Goal: Task Accomplishment & Management: Use online tool/utility

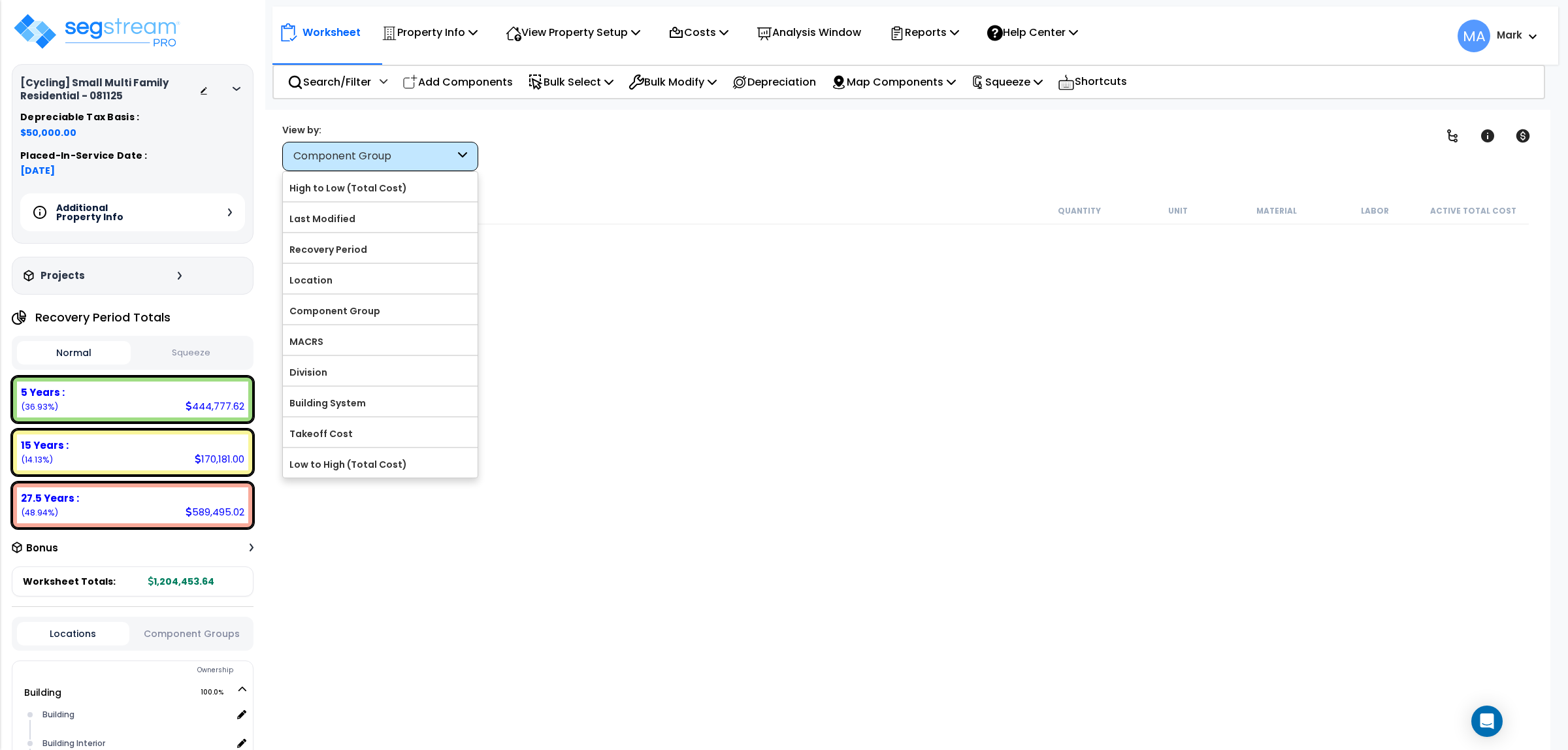
scroll to position [113, 0]
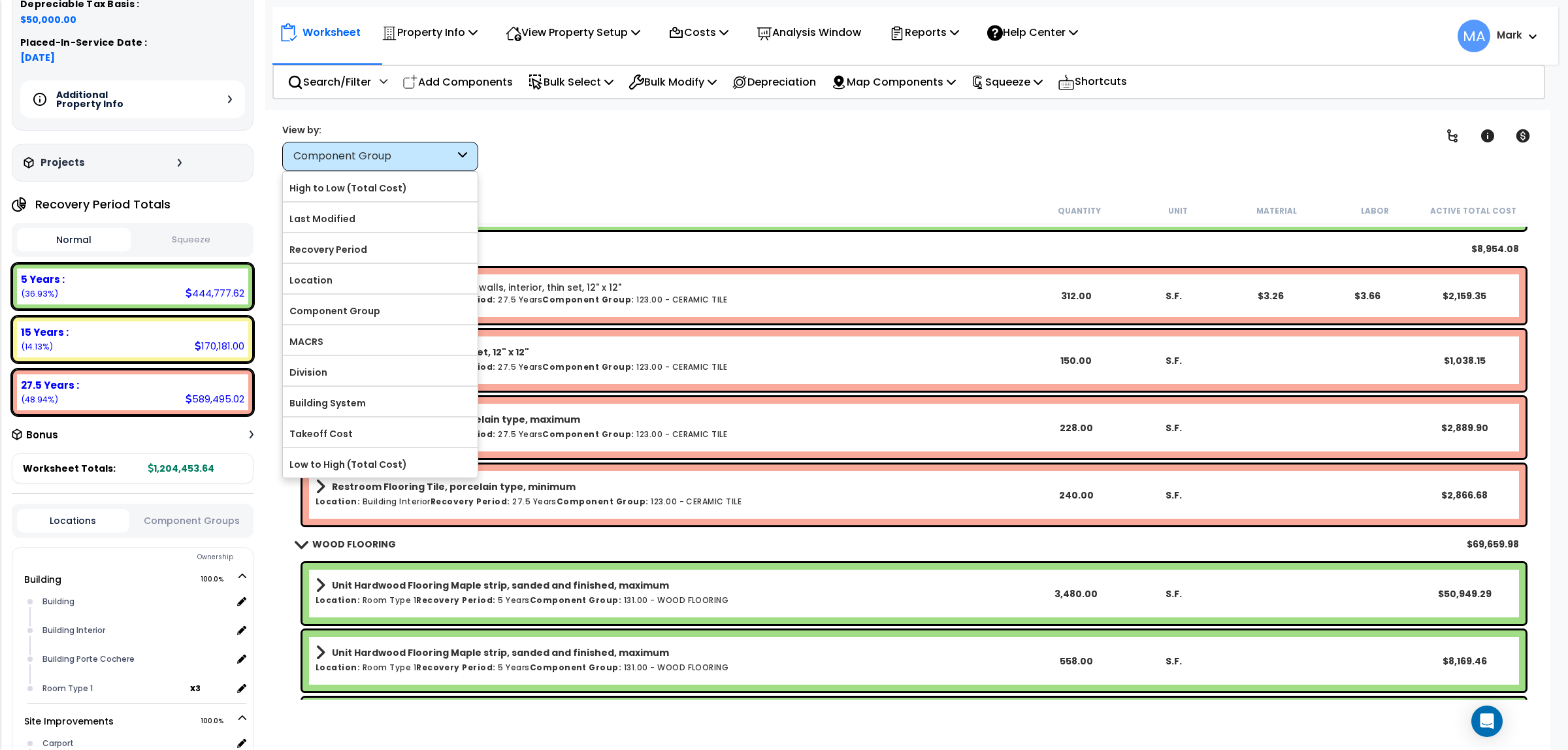
click at [664, 147] on div "Clear Filters" at bounding box center [954, 147] width 916 height 49
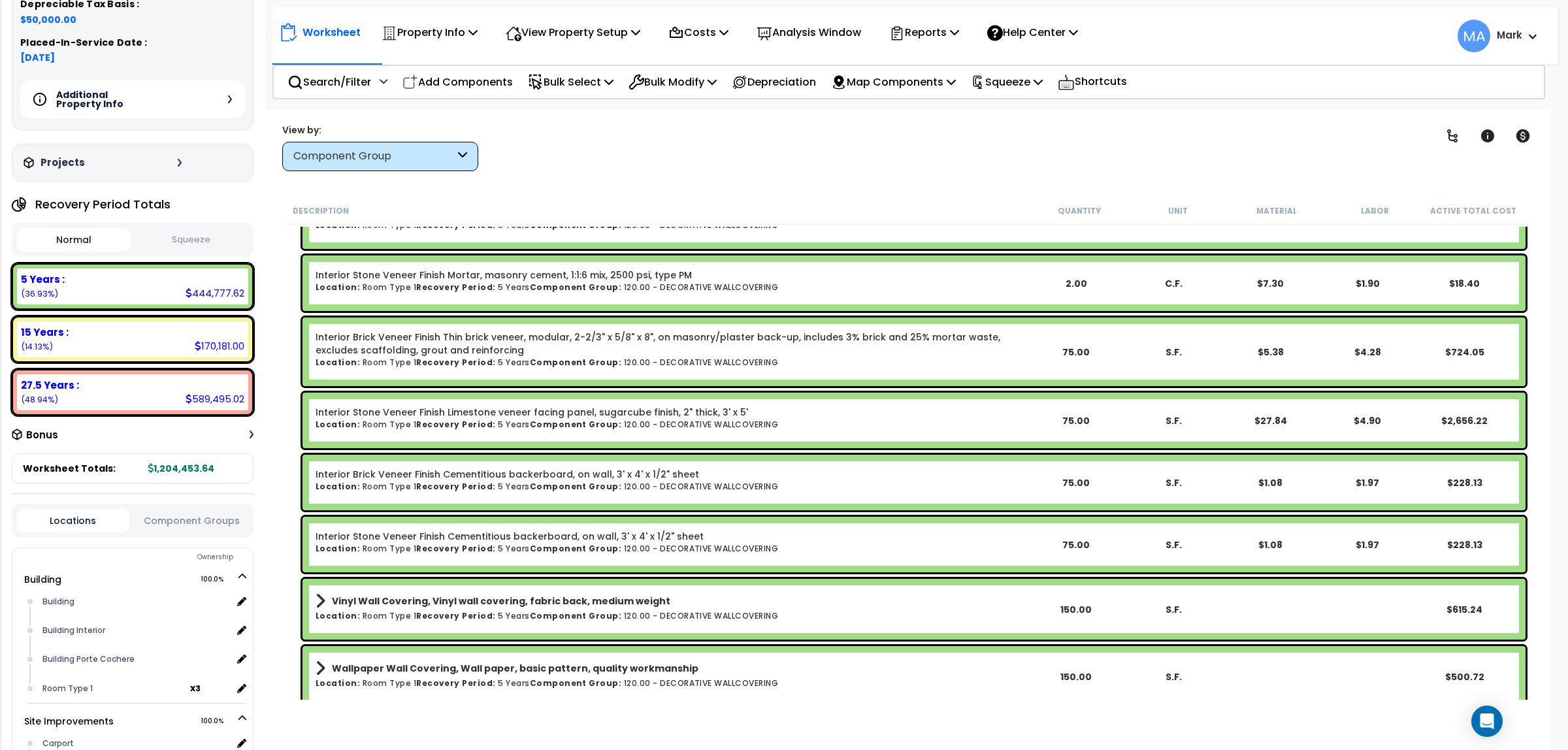
scroll to position [12949, 0]
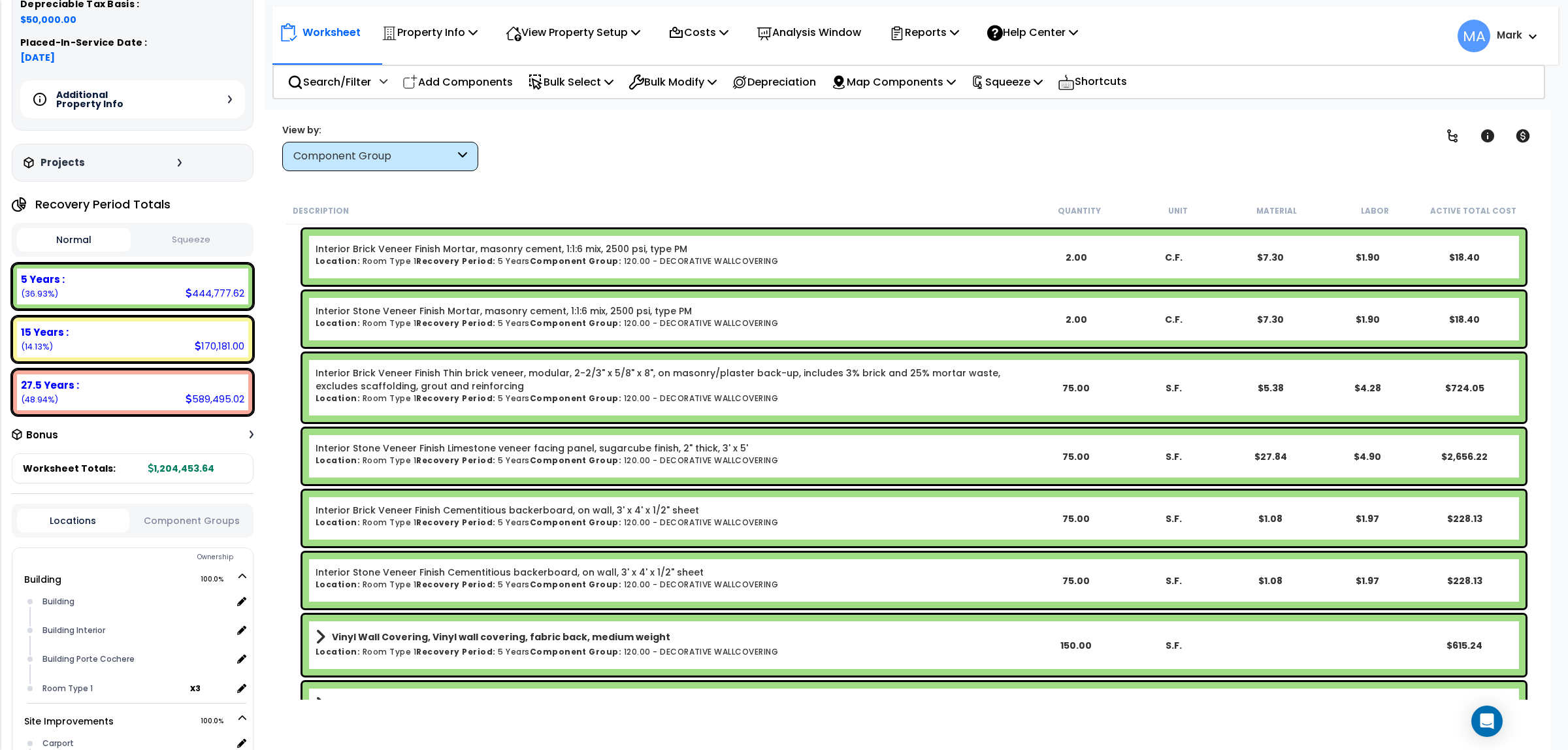
click at [426, 165] on div "Component Group" at bounding box center [380, 157] width 196 height 29
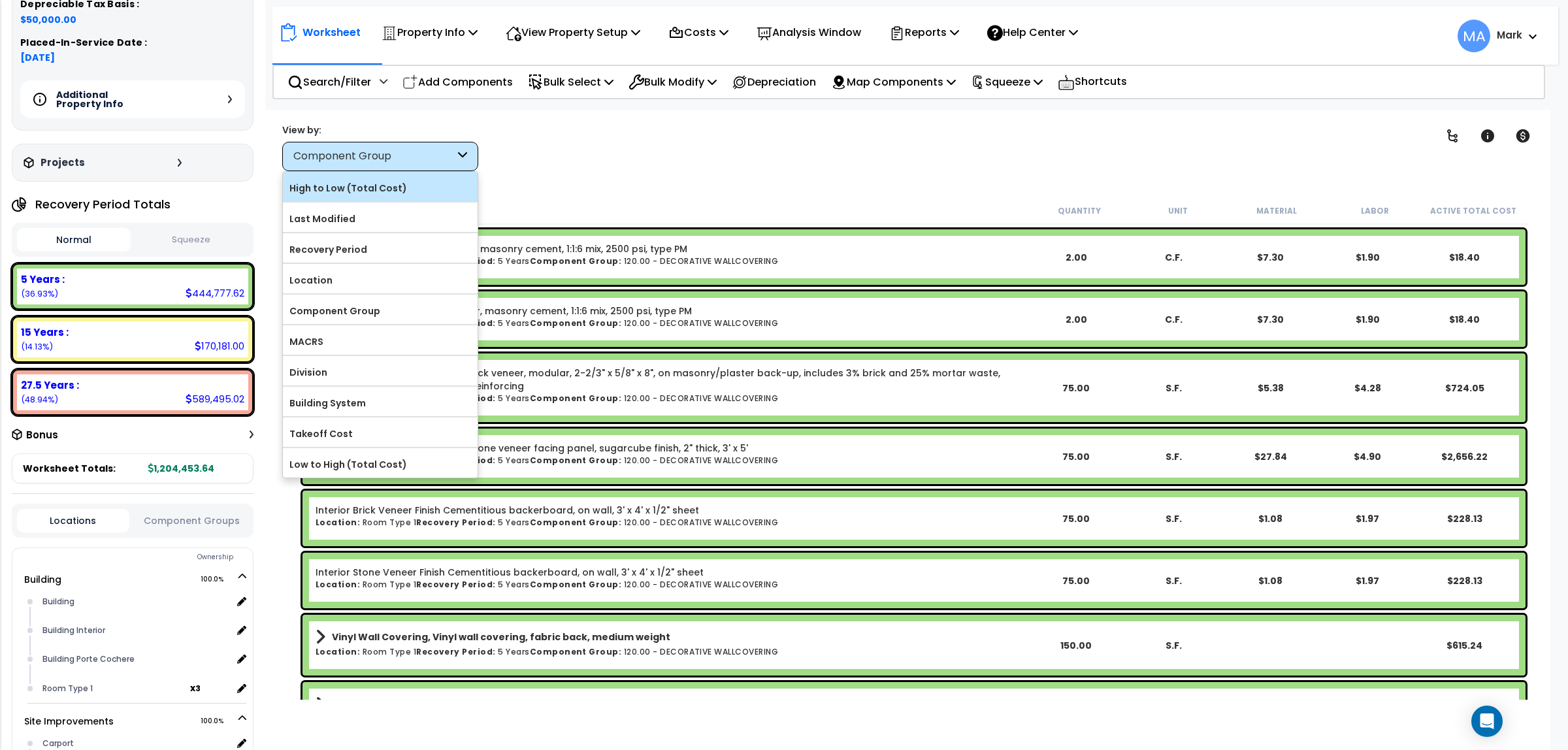
click at [417, 190] on label "High to Low (Total Cost)" at bounding box center [381, 188] width 195 height 19
click at [0, 0] on input "High to Low (Total Cost)" at bounding box center [0, 0] width 0 height 0
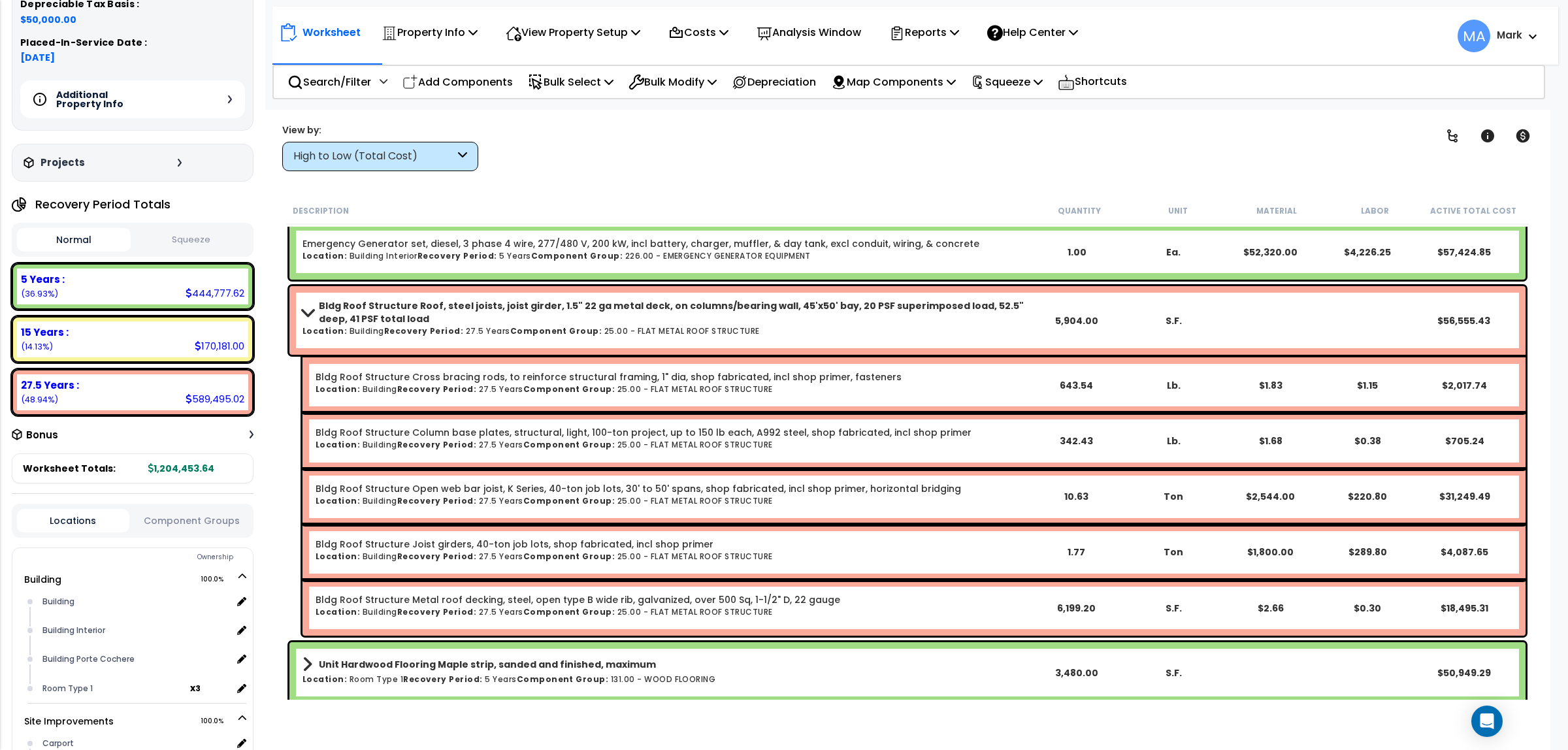
scroll to position [0, 0]
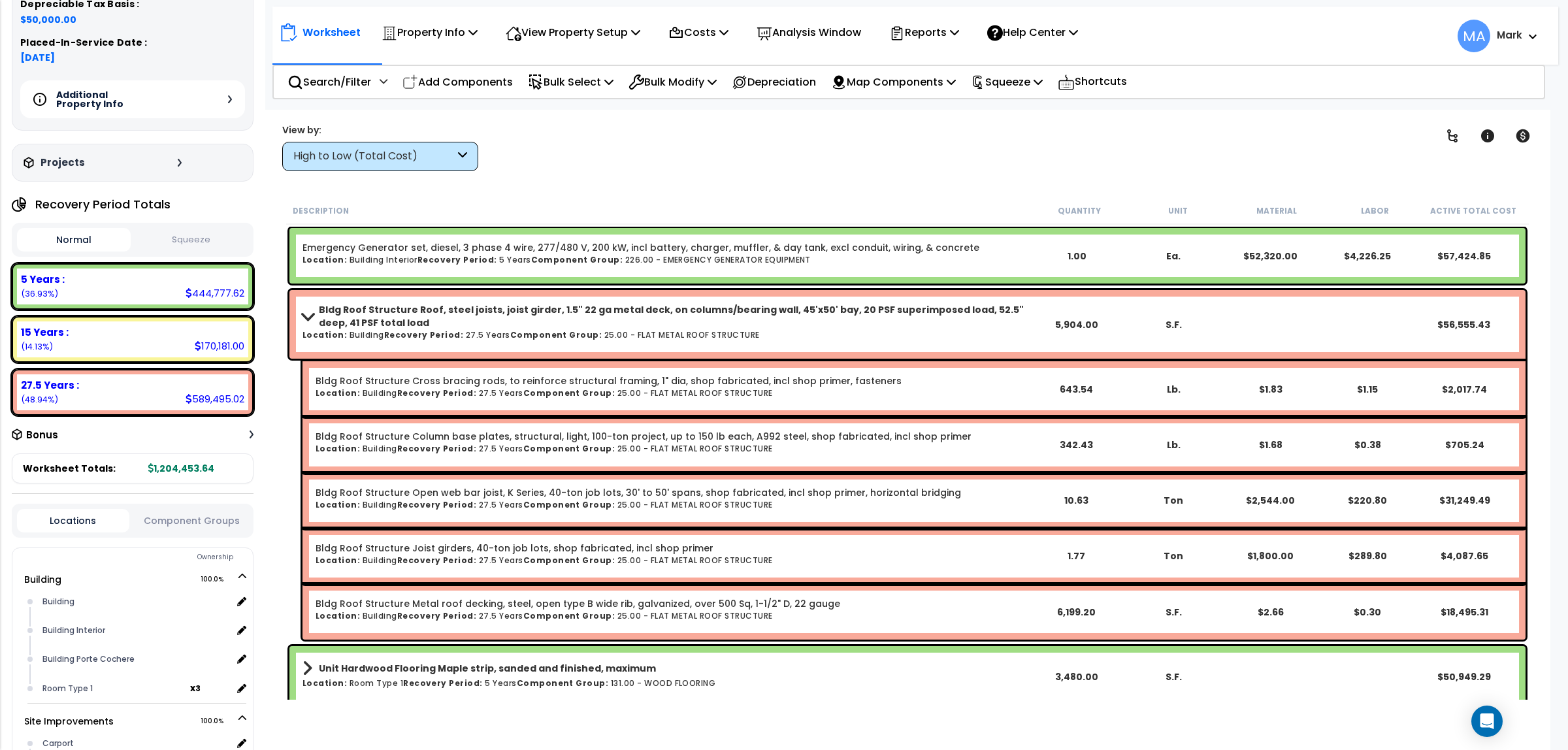
click at [1052, 170] on div "Clear Filters" at bounding box center [954, 147] width 916 height 49
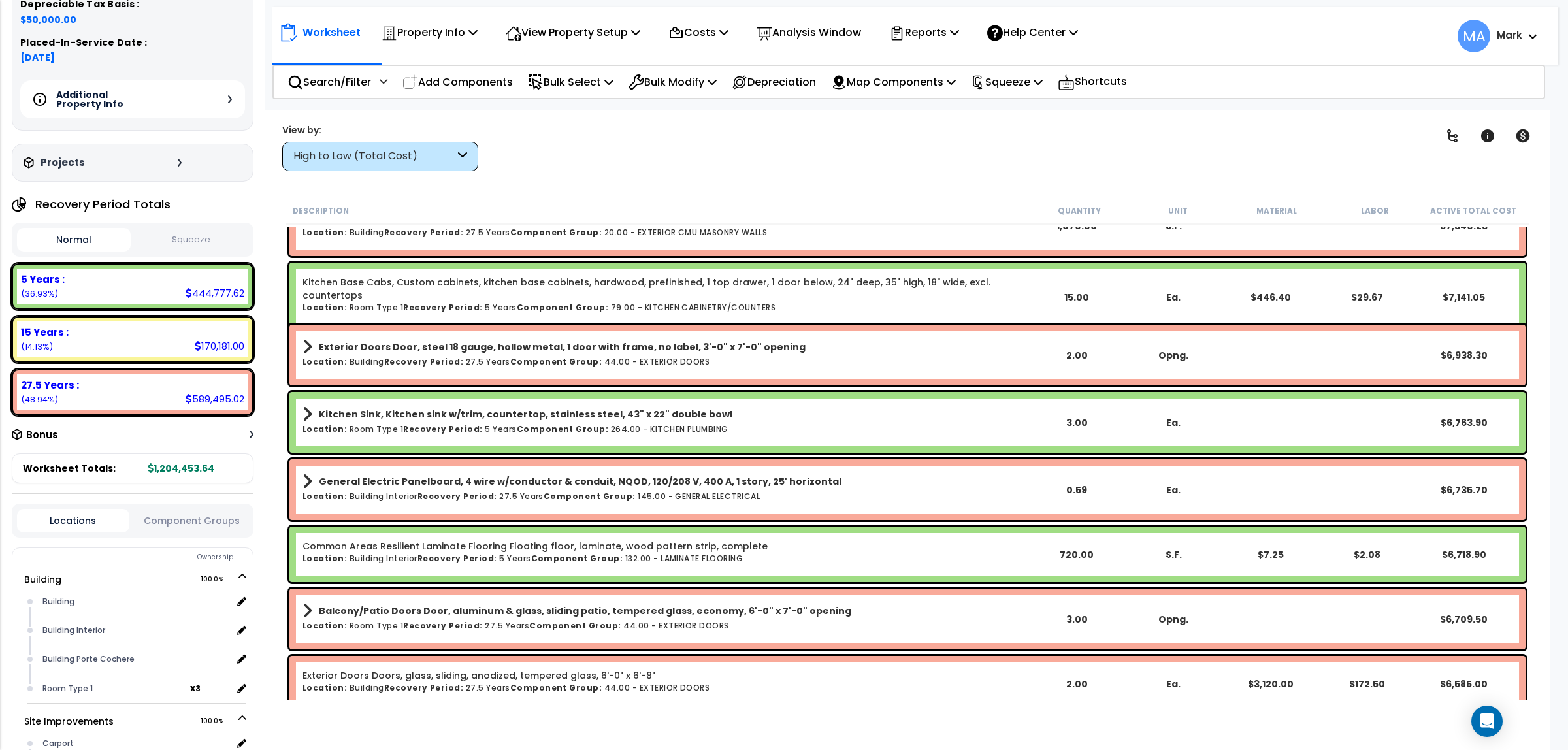
scroll to position [3266, 0]
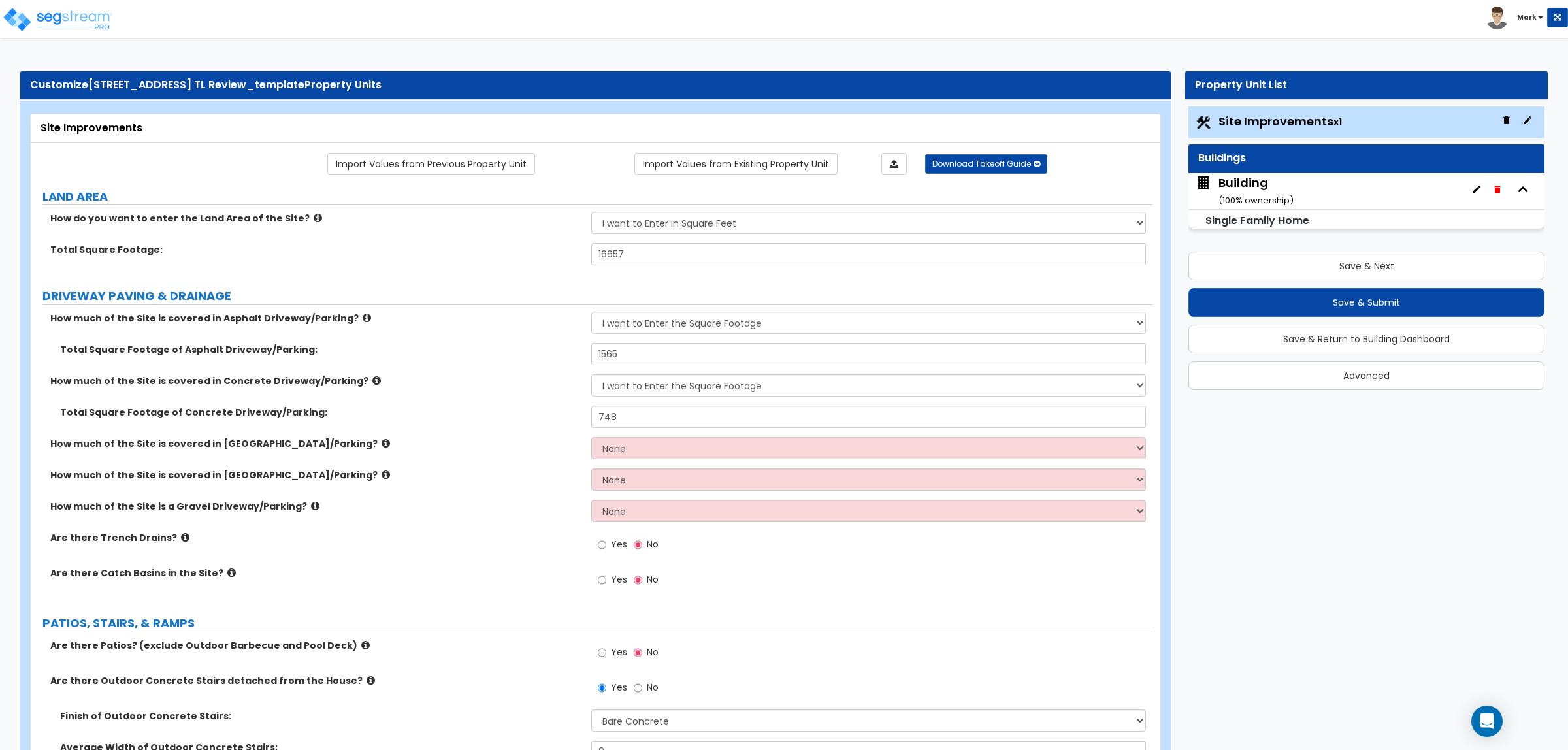
select select "2"
select select "1"
select select "3"
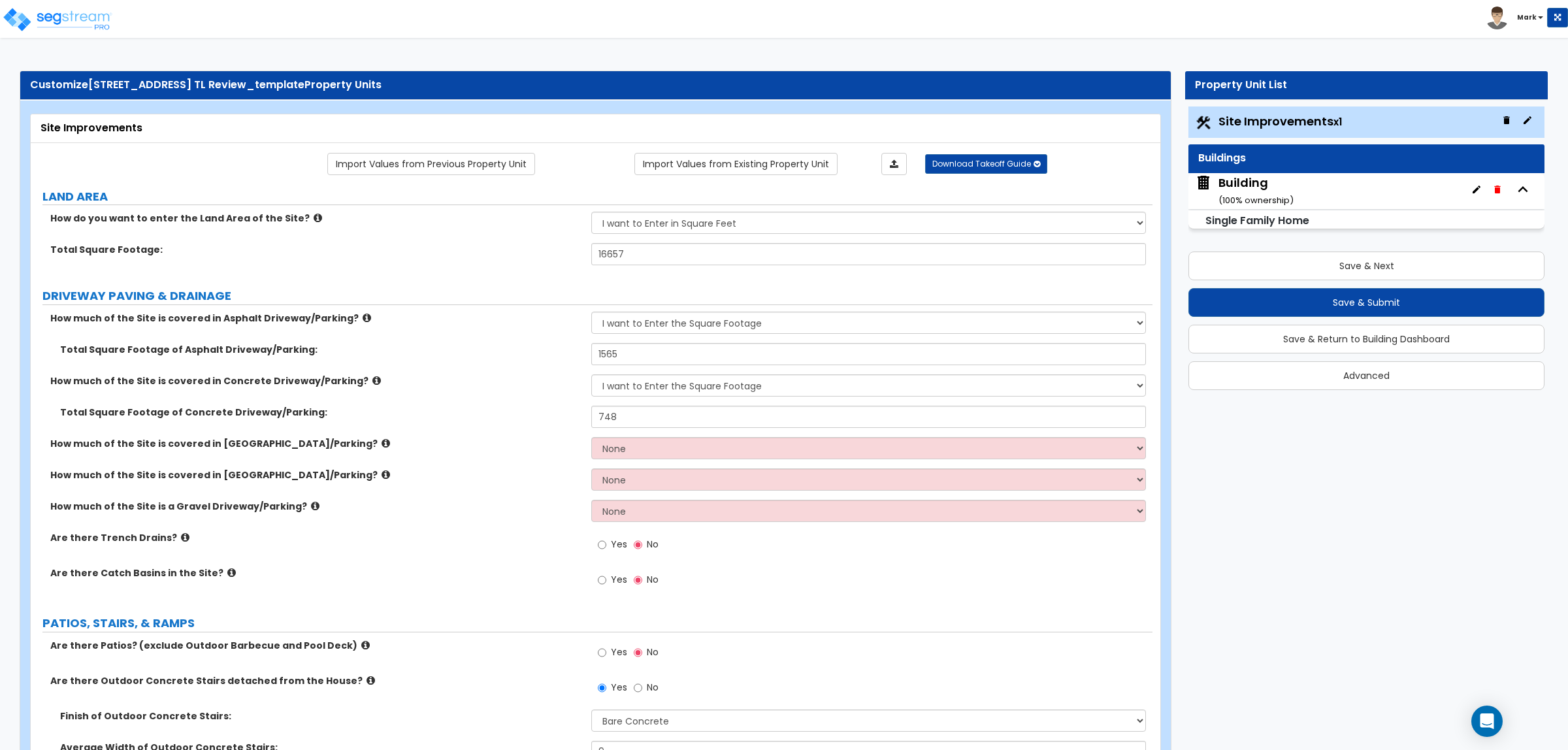
select select "2"
select select "1"
